Goal: Task Accomplishment & Management: Use online tool/utility

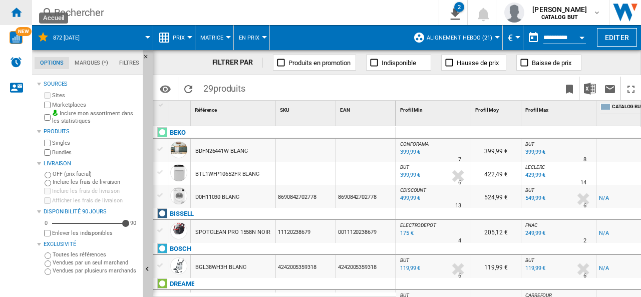
click at [16, 11] on ng-md-icon "Accueil" at bounding box center [16, 12] width 12 height 12
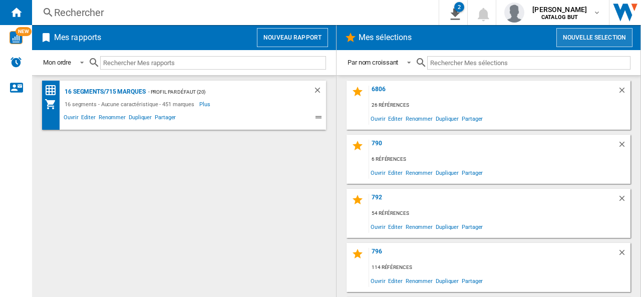
click at [581, 36] on button "Nouvelle selection" at bounding box center [594, 37] width 76 height 19
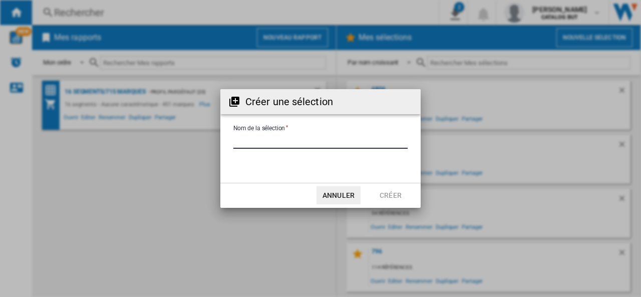
click at [263, 139] on input "Nom de la sélection" at bounding box center [320, 141] width 174 height 15
type input "**********"
click at [402, 195] on button "Créer" at bounding box center [391, 195] width 44 height 18
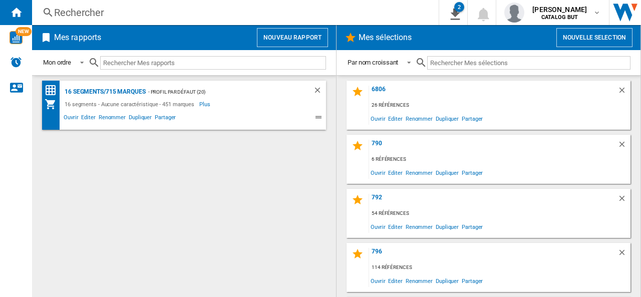
click at [304, 37] on button "Nouveau rapport" at bounding box center [292, 37] width 71 height 19
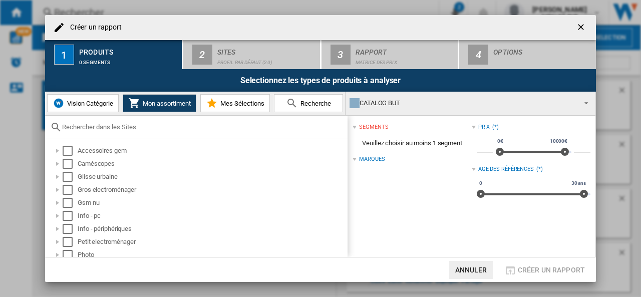
click at [241, 101] on span "Mes Sélections" at bounding box center [241, 104] width 47 height 8
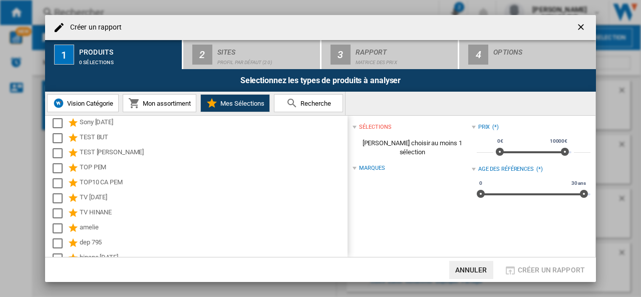
scroll to position [1410, 0]
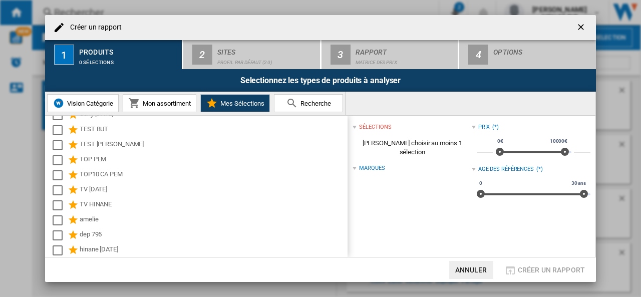
click at [583, 28] on ng-md-icon "getI18NText('BUTTONS.CLOSE_DIALOG')" at bounding box center [582, 28] width 12 height 12
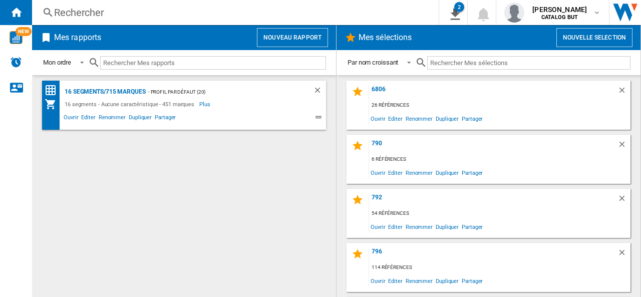
click at [590, 37] on button "Nouvelle selection" at bounding box center [594, 37] width 76 height 19
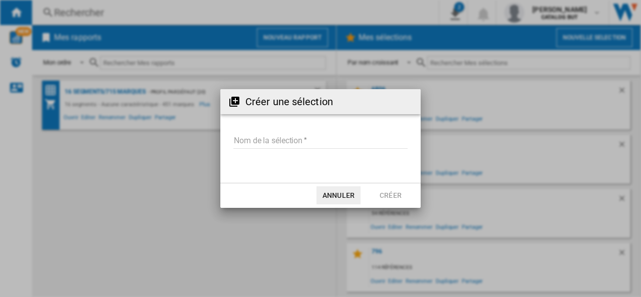
click at [271, 134] on input "Nom de la sélection" at bounding box center [320, 141] width 174 height 15
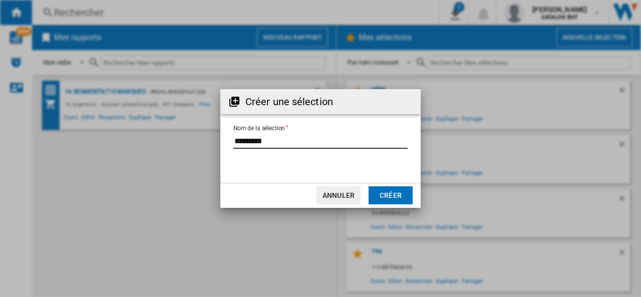
type input "*********"
click at [387, 191] on button "Créer" at bounding box center [391, 195] width 44 height 18
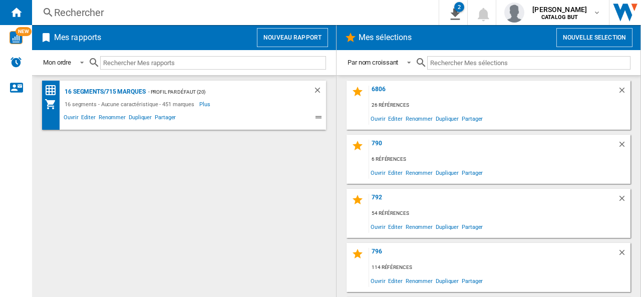
click at [293, 36] on button "Nouveau rapport" at bounding box center [292, 37] width 71 height 19
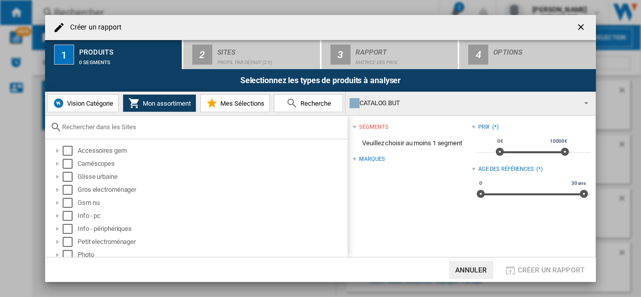
click at [247, 101] on span "Mes Sélections" at bounding box center [241, 104] width 47 height 8
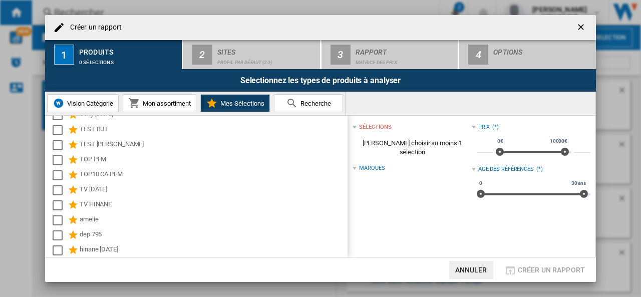
click at [579, 24] on ng-md-icon "getI18NText('BUTTONS.CLOSE_DIALOG')" at bounding box center [582, 28] width 12 height 12
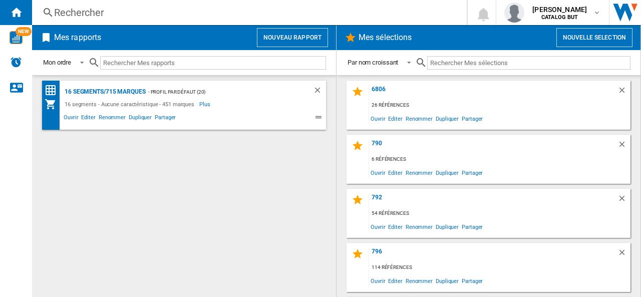
click at [590, 38] on button "Nouvelle selection" at bounding box center [594, 37] width 76 height 19
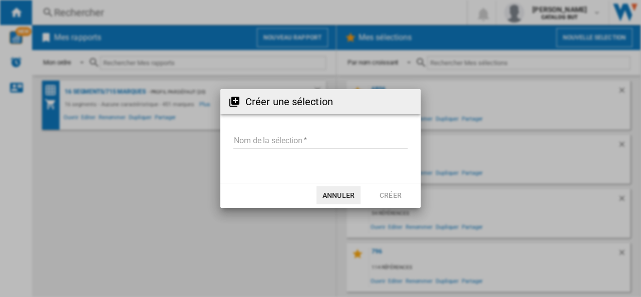
click at [272, 138] on input "Nom de la sélection" at bounding box center [320, 141] width 174 height 15
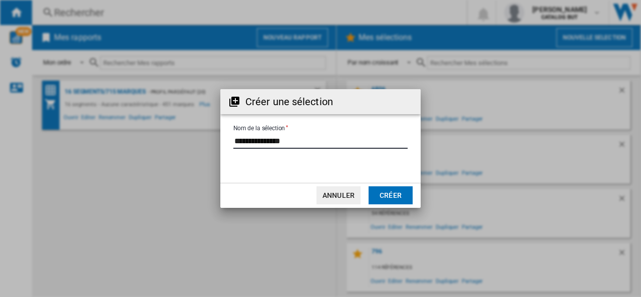
type input "**********"
click at [389, 195] on button "Créer" at bounding box center [391, 195] width 44 height 18
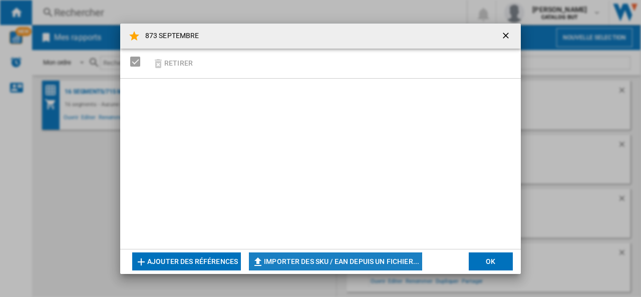
click at [297, 259] on button "Importer des SKU / EAN depuis un fichier..." at bounding box center [335, 261] width 173 height 18
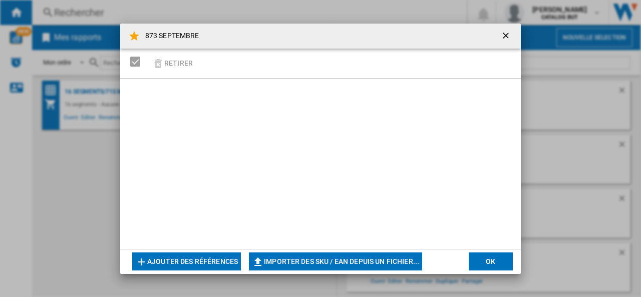
type input "**********"
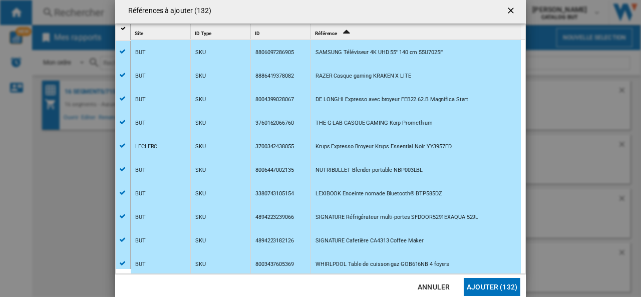
click at [489, 287] on button "Ajouter (132)" at bounding box center [492, 287] width 57 height 18
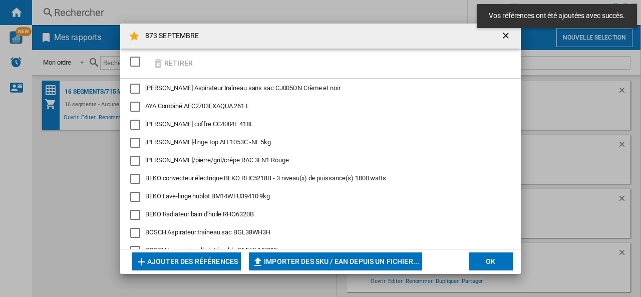
click at [492, 260] on button "OK" at bounding box center [491, 261] width 44 height 18
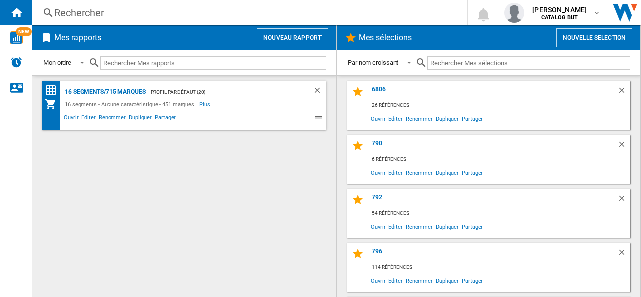
click at [302, 38] on button "Nouveau rapport" at bounding box center [292, 37] width 71 height 19
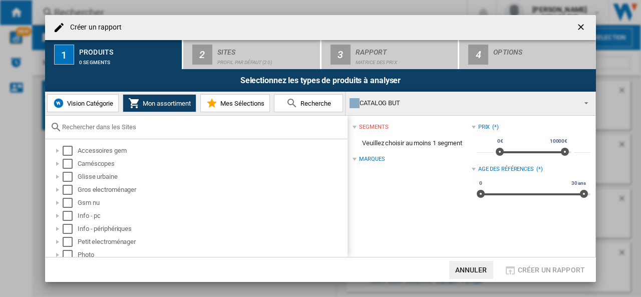
click at [246, 102] on span "Mes Sélections" at bounding box center [241, 104] width 47 height 8
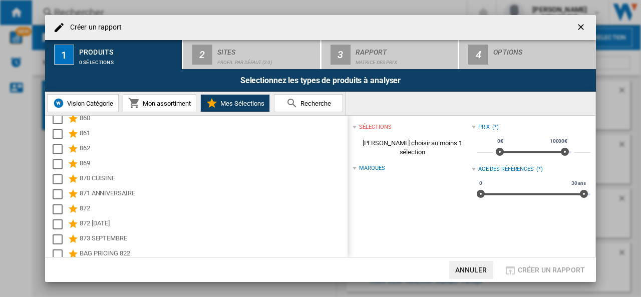
scroll to position [751, 0]
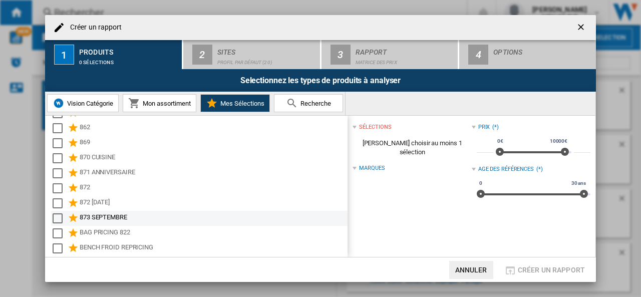
click at [107, 214] on div "873 SEPTEMBRE" at bounding box center [213, 218] width 266 height 12
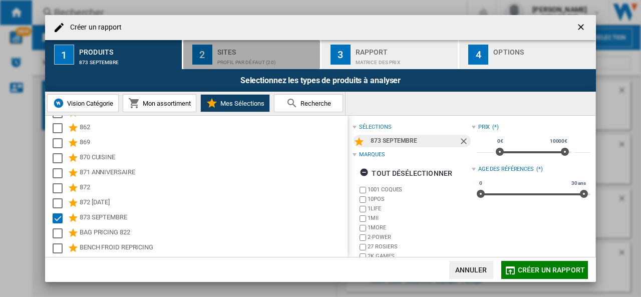
click at [233, 55] on div "Profil par défaut (20)" at bounding box center [266, 60] width 99 height 11
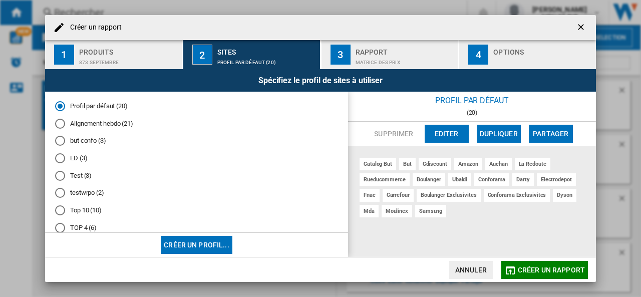
click at [108, 122] on md-radio-button "Alignement hebdo (21)" at bounding box center [196, 124] width 283 height 10
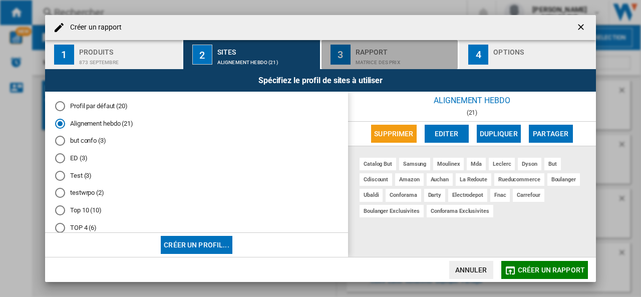
click at [379, 50] on div "Rapport" at bounding box center [405, 49] width 99 height 11
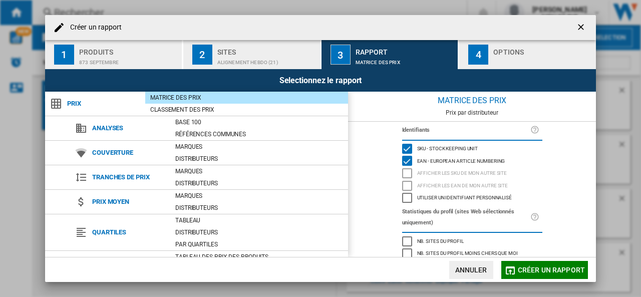
click at [523, 50] on div "Options" at bounding box center [542, 49] width 99 height 11
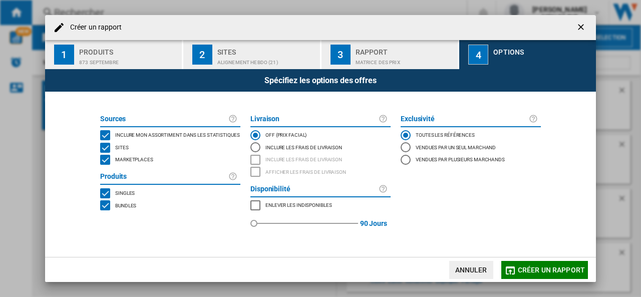
click at [143, 161] on span "Marketplaces" at bounding box center [134, 158] width 38 height 7
click at [554, 269] on span "Créer un rapport" at bounding box center [551, 270] width 67 height 8
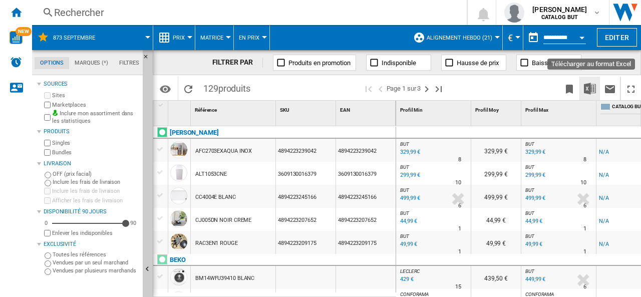
click at [590, 89] on img "Télécharger au format Excel" at bounding box center [590, 89] width 12 height 12
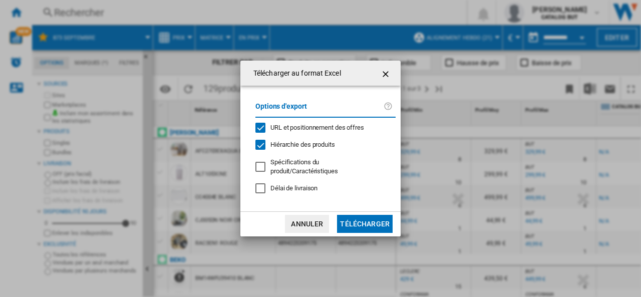
click at [325, 129] on span "URL et positionnement des offres" at bounding box center [317, 128] width 94 height 8
click at [349, 218] on button "Télécharger" at bounding box center [365, 224] width 56 height 18
